Goal: Task Accomplishment & Management: Manage account settings

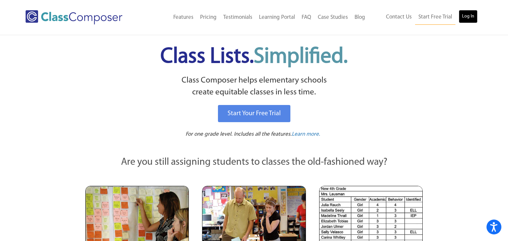
click at [468, 17] on link "Log In" at bounding box center [468, 16] width 19 height 13
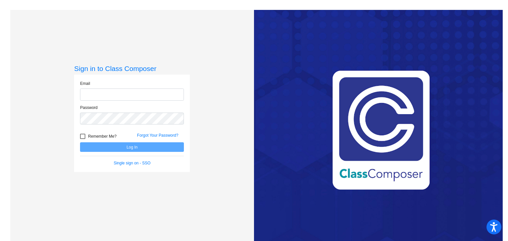
type input "[EMAIL_ADDRESS][DOMAIN_NAME]"
click at [115, 148] on button "Log In" at bounding box center [132, 148] width 104 height 10
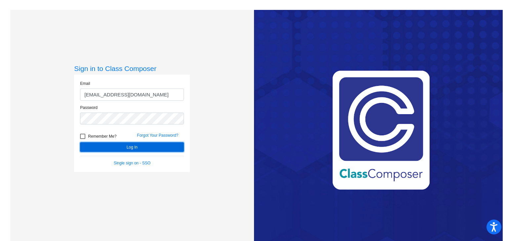
click at [115, 148] on button "Log In" at bounding box center [132, 148] width 104 height 10
click at [138, 146] on button "Log In" at bounding box center [132, 148] width 104 height 10
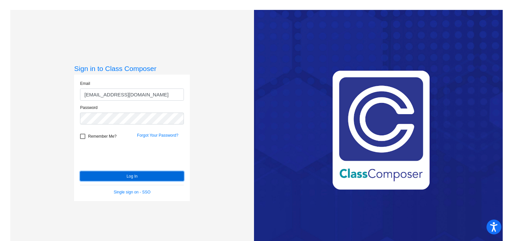
click at [117, 176] on button "Log In" at bounding box center [132, 177] width 104 height 10
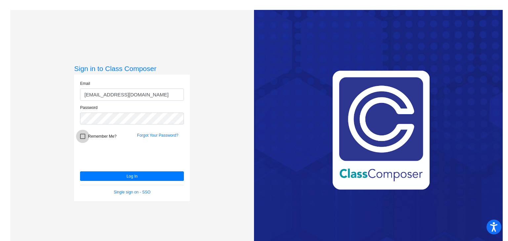
click at [81, 137] on div at bounding box center [82, 136] width 5 height 5
click at [82, 139] on input "Remember Me?" at bounding box center [82, 139] width 0 height 0
checkbox input "true"
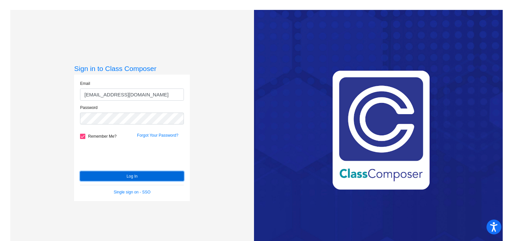
click at [107, 177] on button "Log In" at bounding box center [132, 177] width 104 height 10
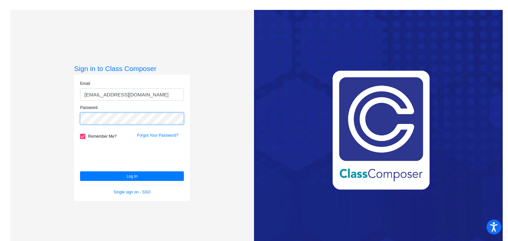
click at [69, 123] on div "Sign in to Class Composer Email [EMAIL_ADDRESS][DOMAIN_NAME] Password Remember …" at bounding box center [132, 130] width 244 height 241
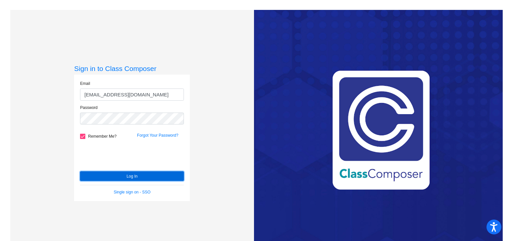
click at [126, 176] on button "Log In" at bounding box center [132, 177] width 104 height 10
click at [99, 177] on button "Log In" at bounding box center [132, 177] width 104 height 10
click at [150, 135] on link "Forgot Your Password?" at bounding box center [157, 135] width 41 height 5
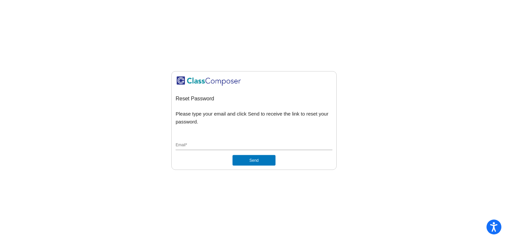
click at [234, 139] on div "Email *" at bounding box center [254, 144] width 157 height 13
type input "[EMAIL_ADDRESS][DOMAIN_NAME]"
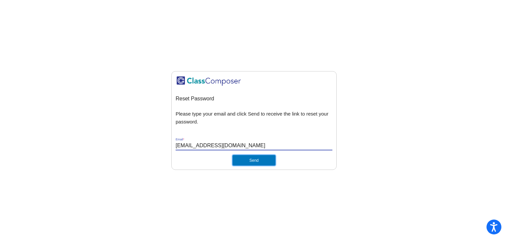
click at [242, 159] on button "Send" at bounding box center [253, 160] width 43 height 11
